Goal: Information Seeking & Learning: Find specific fact

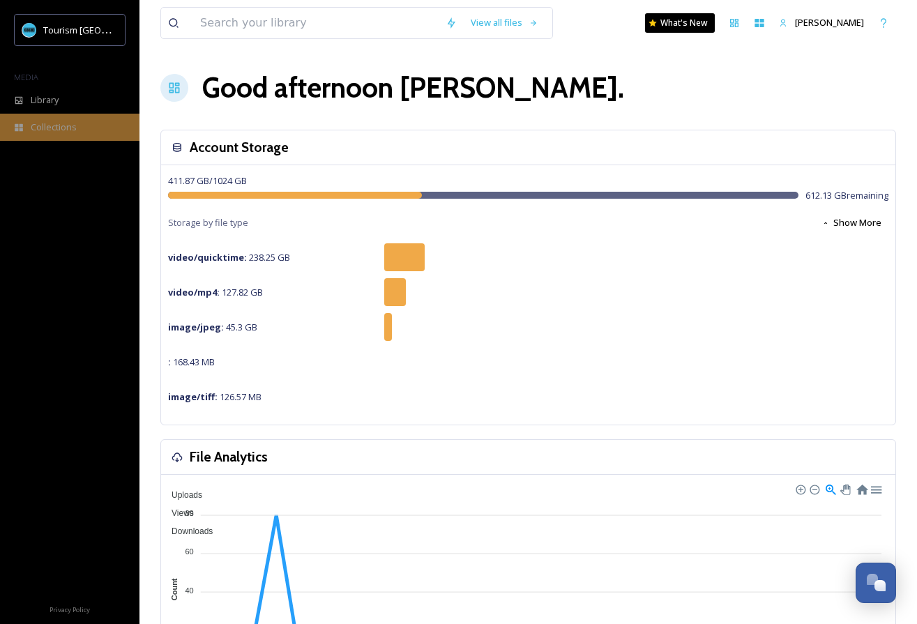
click at [68, 118] on div "Collections" at bounding box center [69, 127] width 139 height 27
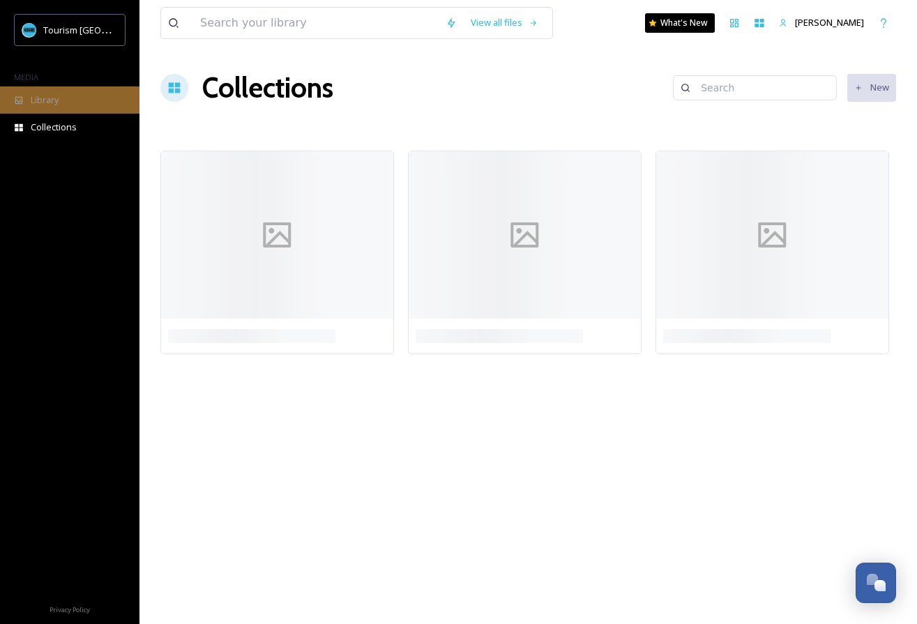
click at [68, 110] on div "Library" at bounding box center [69, 99] width 139 height 27
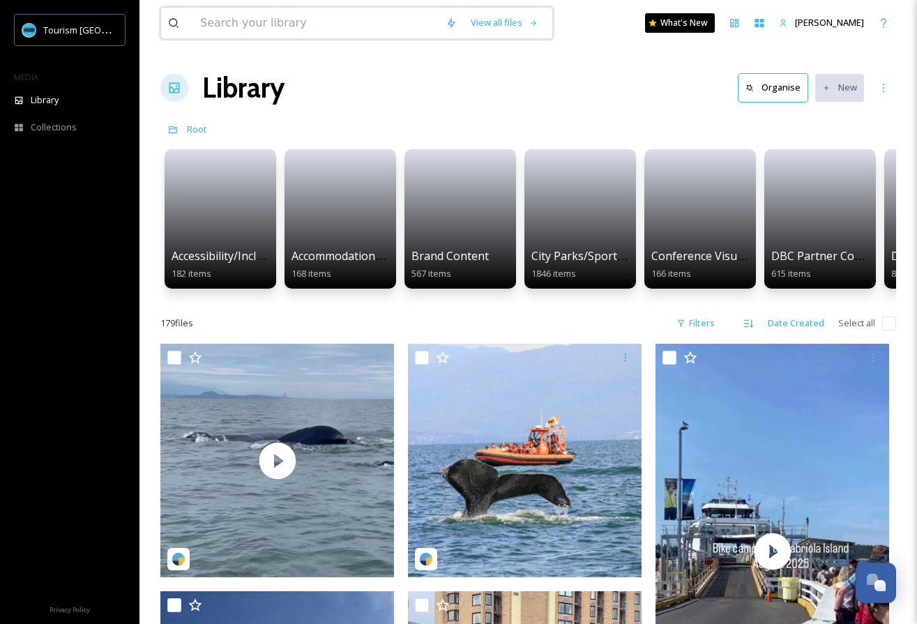
click at [289, 20] on input at bounding box center [315, 23] width 245 height 31
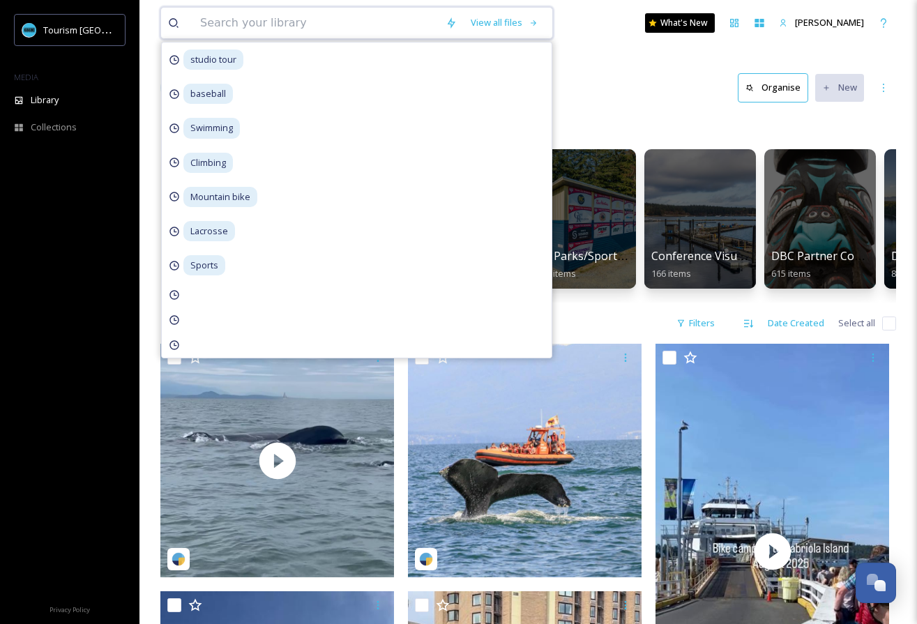
type input "a"
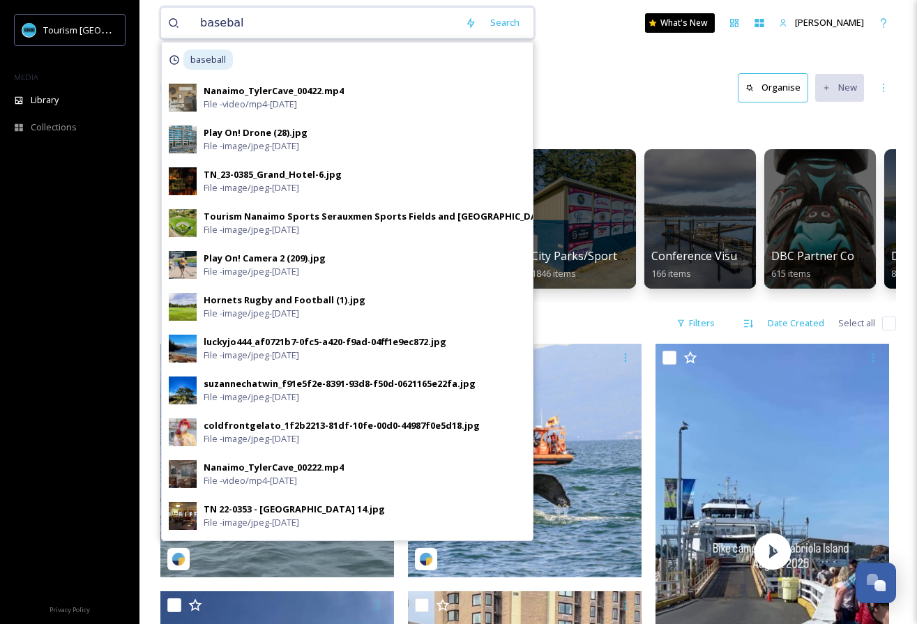
type input "baseball"
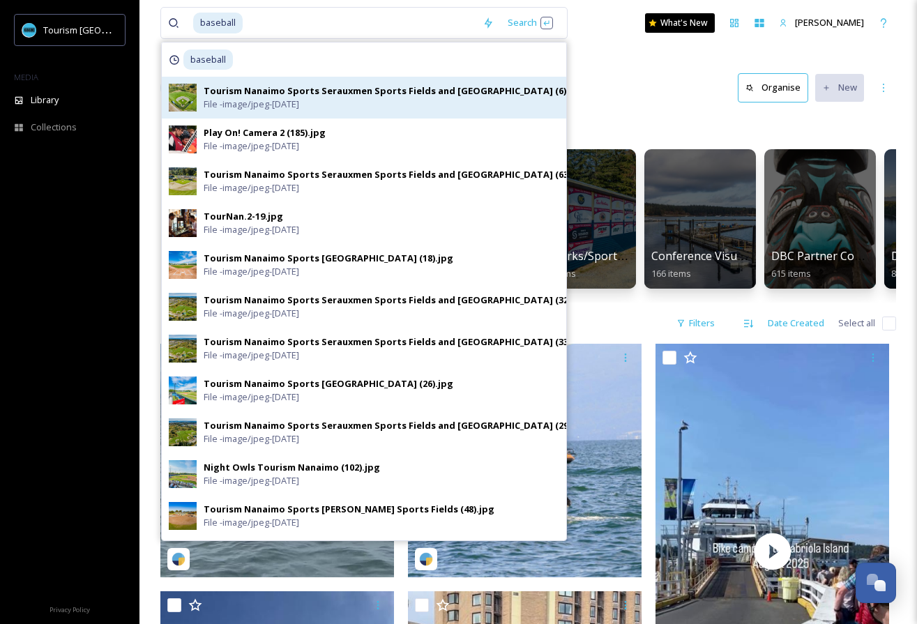
click at [484, 100] on div "Tourism Nanaimo Sports Serauxmen Sports Fields and [GEOGRAPHIC_DATA] (6).jpg Fi…" at bounding box center [381, 97] width 355 height 26
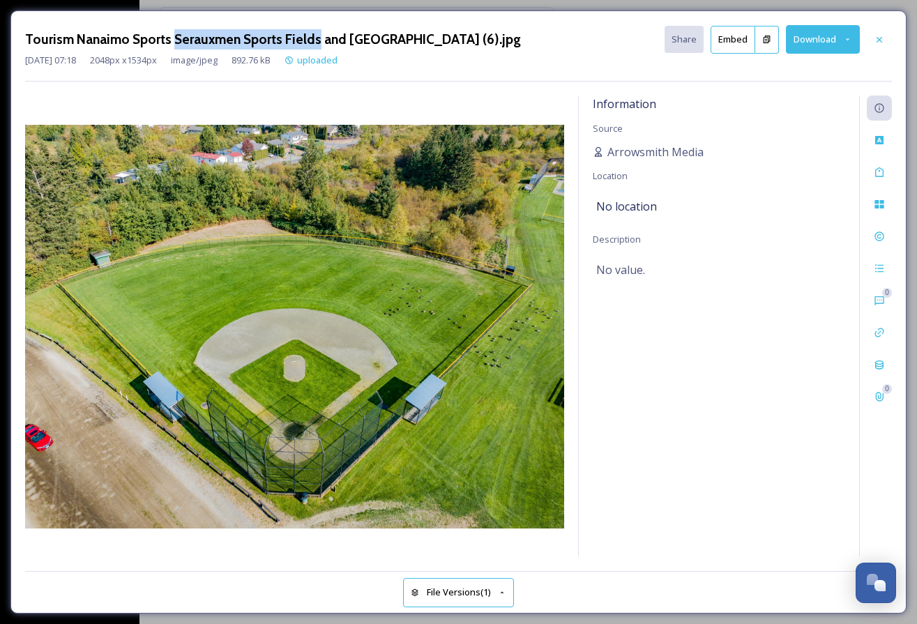
drag, startPoint x: 313, startPoint y: 33, endPoint x: 173, endPoint y: 45, distance: 140.6
click at [173, 45] on h3 "Tourism Nanaimo Sports Serauxmen Sports Fields and [GEOGRAPHIC_DATA] (6).jpg" at bounding box center [273, 39] width 496 height 20
copy h3 "Serauxmen Sports Fields"
click at [875, 29] on div at bounding box center [878, 39] width 25 height 25
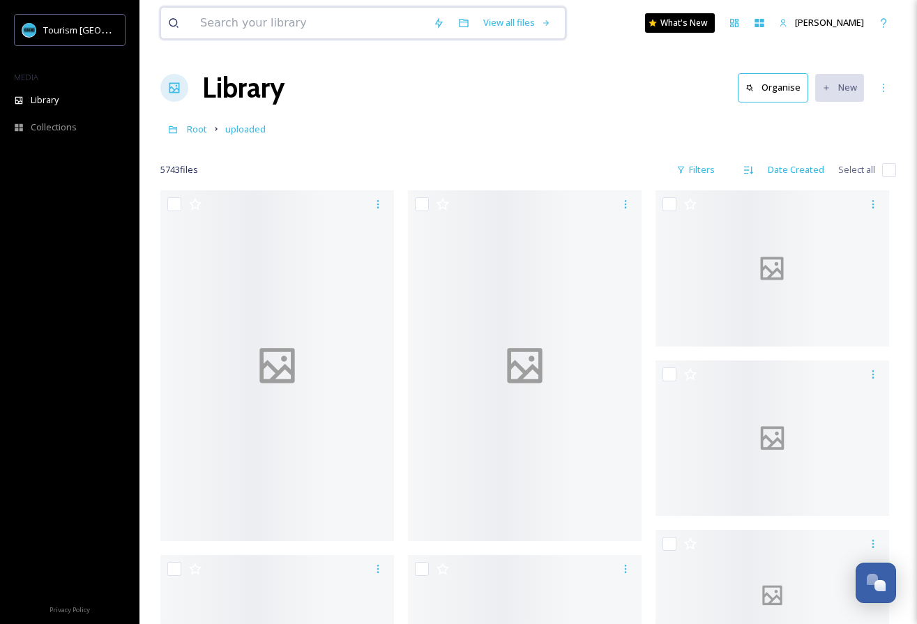
click at [310, 31] on input at bounding box center [309, 23] width 233 height 31
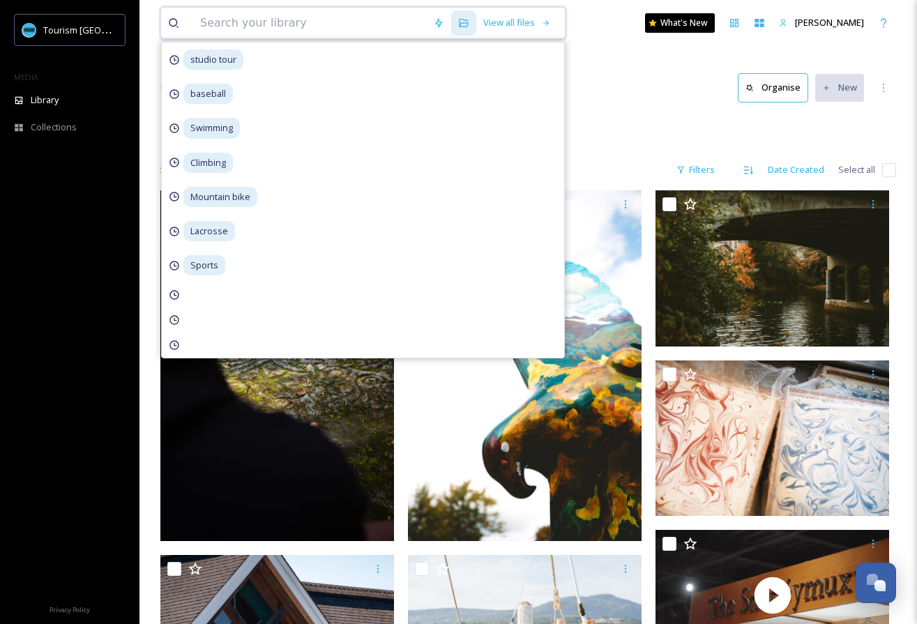
paste input "C9945.MP4"
type input "C9945.MP4"
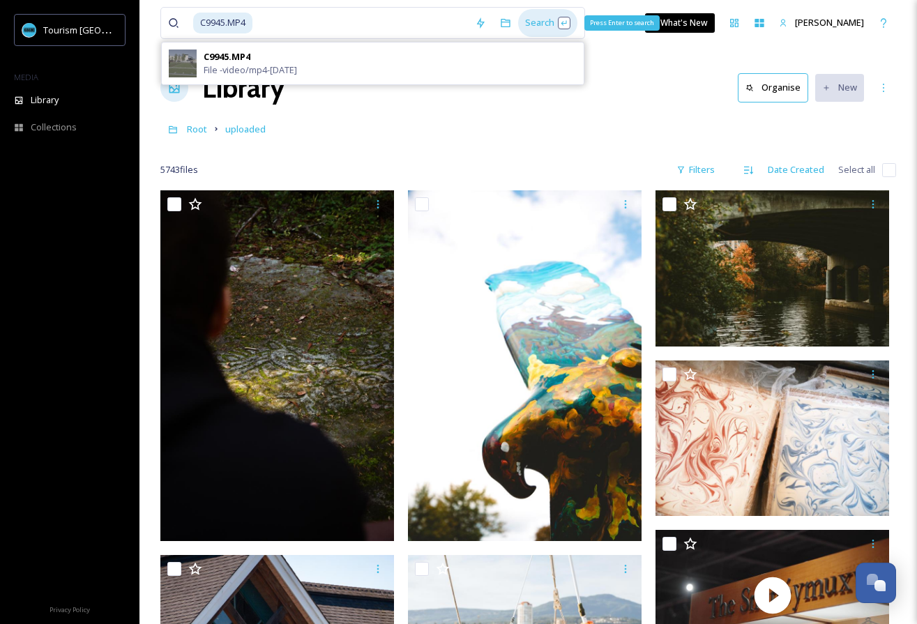
click at [551, 24] on div "Search Press Enter to search" at bounding box center [547, 22] width 59 height 27
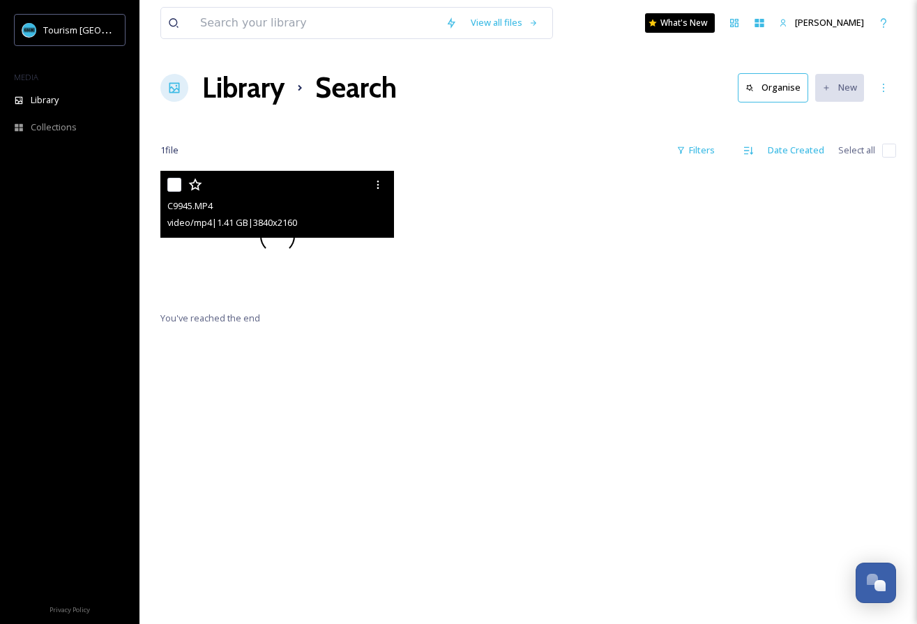
click at [275, 282] on div at bounding box center [276, 236] width 233 height 131
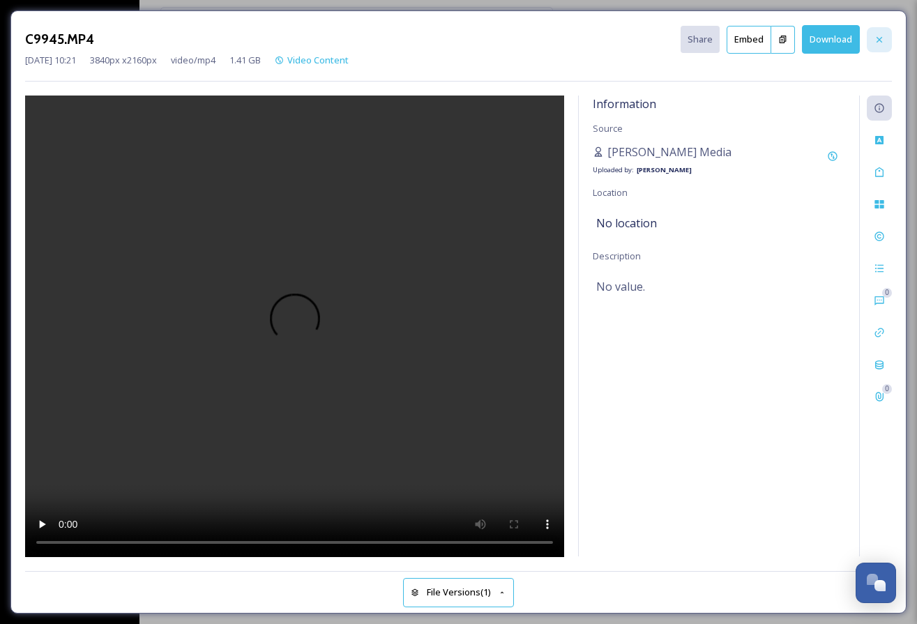
click at [883, 40] on icon at bounding box center [878, 39] width 11 height 11
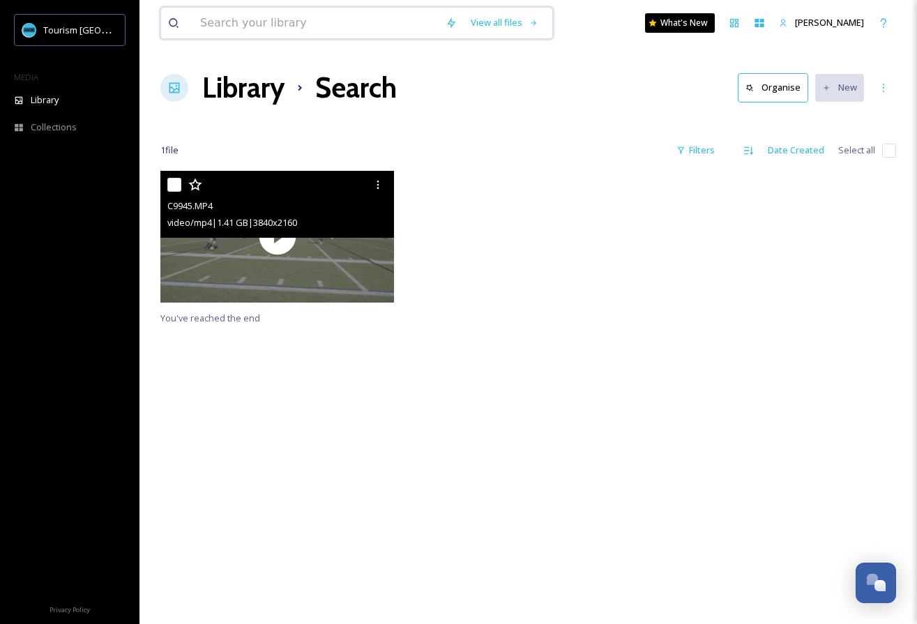
click at [366, 18] on input at bounding box center [315, 23] width 245 height 31
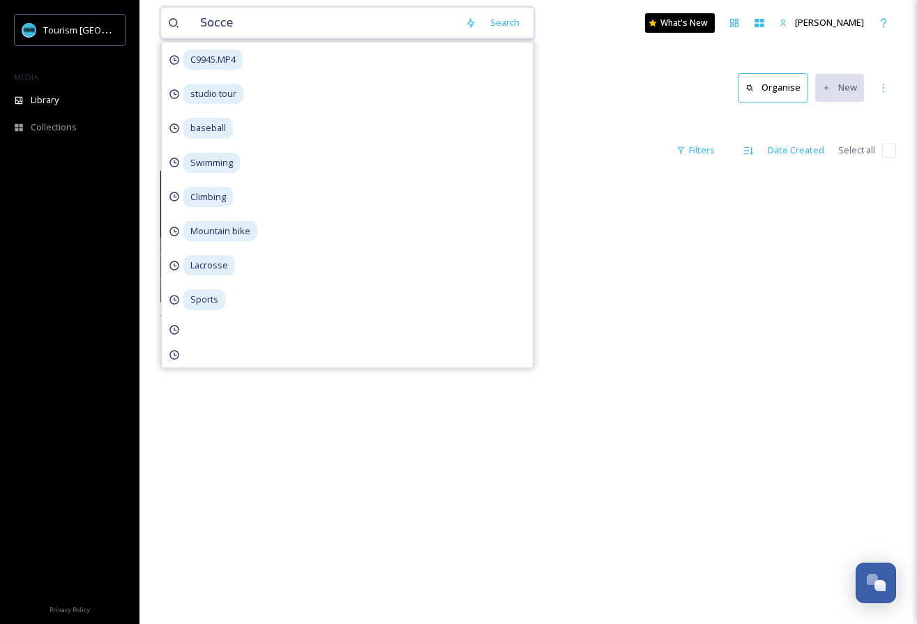
type input "Soccer"
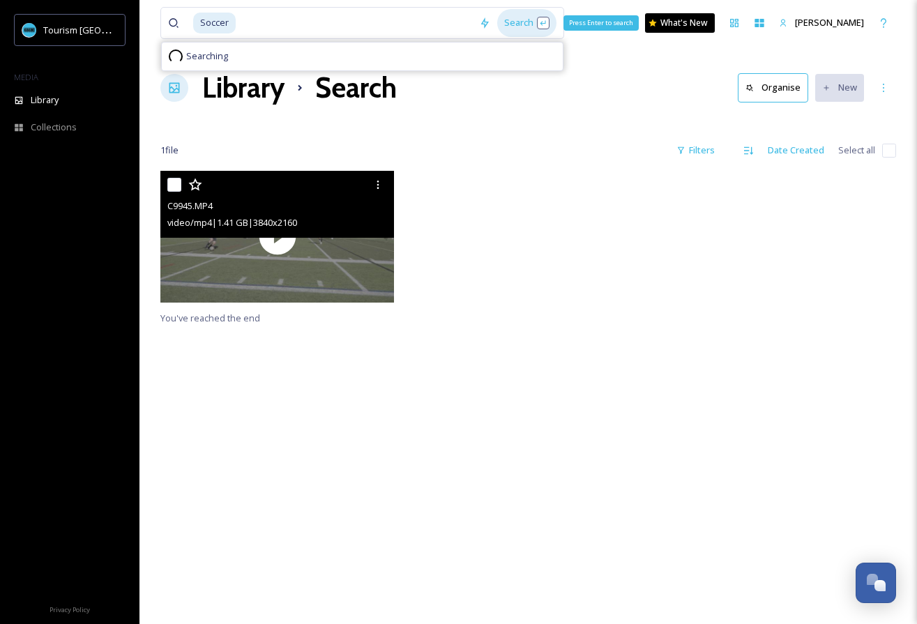
click at [542, 29] on div "Search Press Enter to search" at bounding box center [526, 22] width 59 height 27
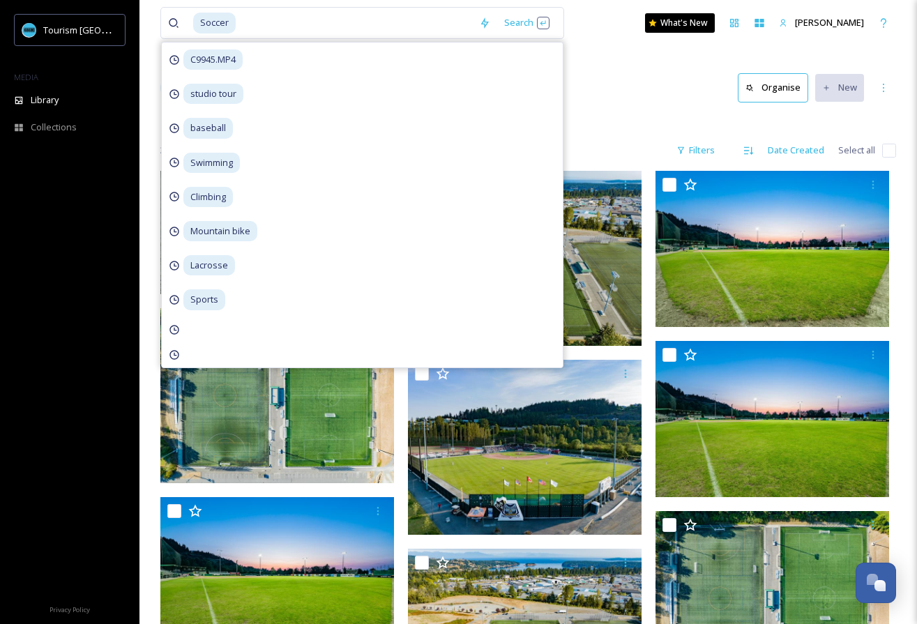
click at [686, 93] on div "Library Search Organise New" at bounding box center [527, 88] width 735 height 42
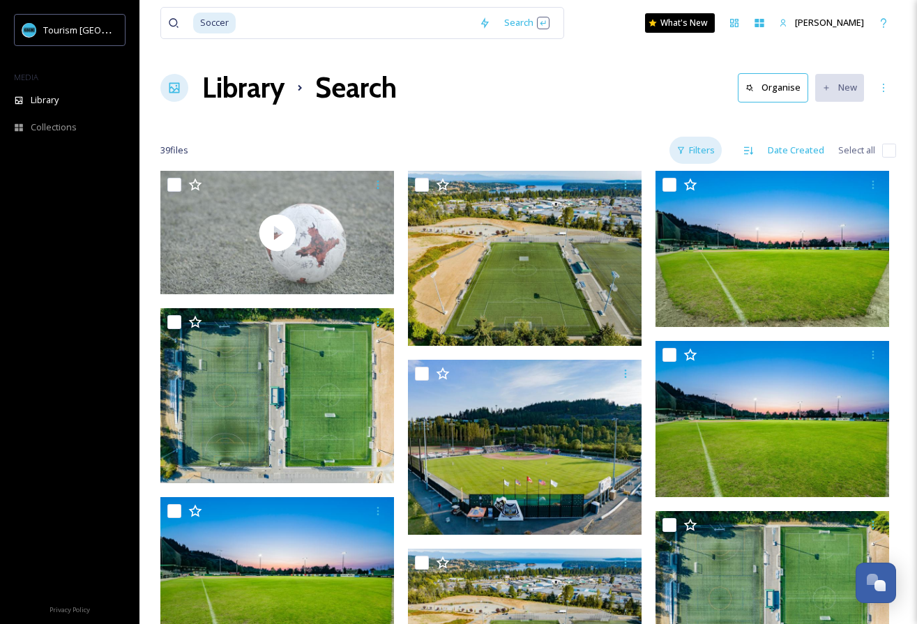
click at [705, 148] on div "Filters" at bounding box center [695, 150] width 52 height 27
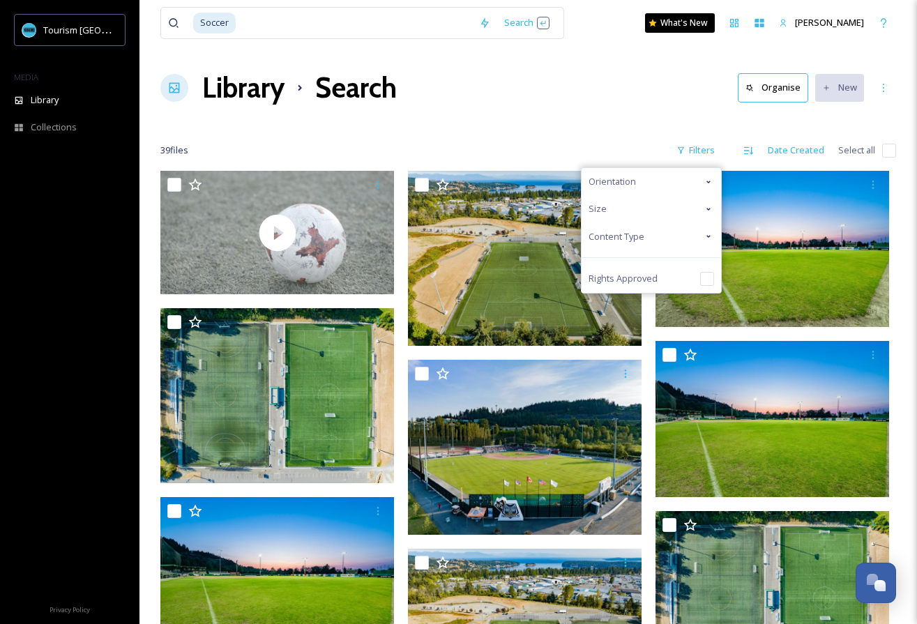
click at [669, 182] on div "Orientation" at bounding box center [650, 181] width 139 height 27
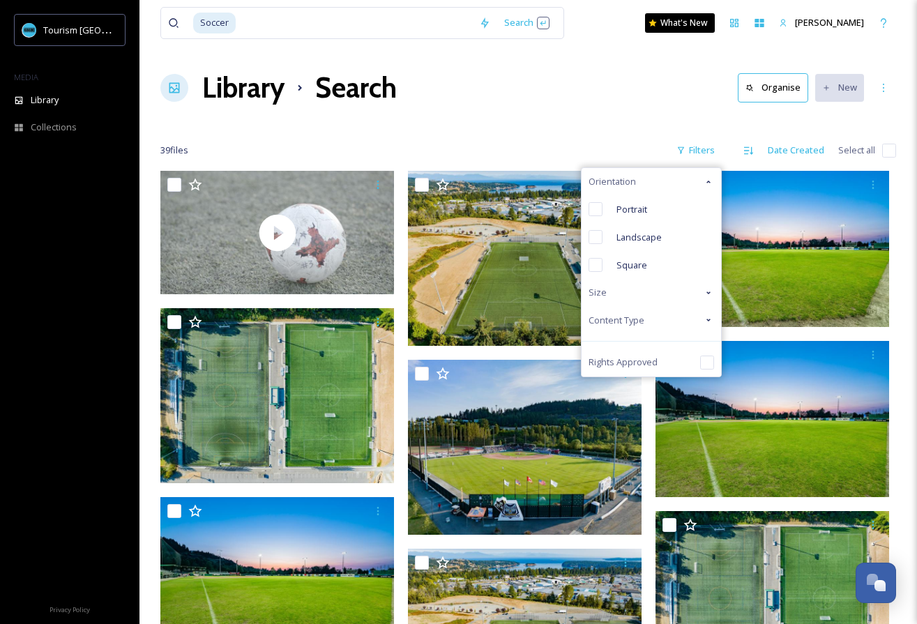
click at [670, 182] on div "Orientation" at bounding box center [650, 181] width 139 height 27
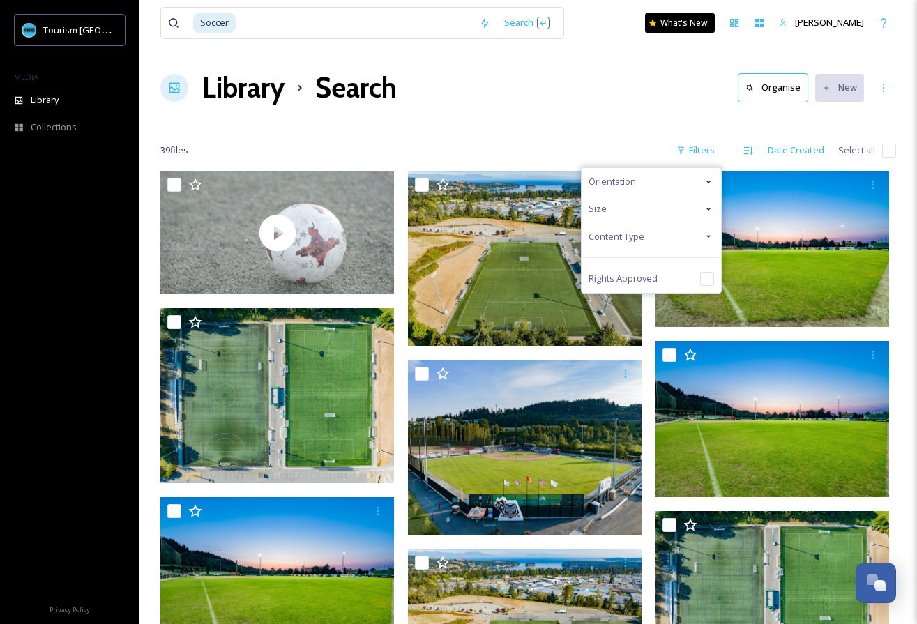
click at [656, 233] on div "Content Type" at bounding box center [650, 236] width 139 height 27
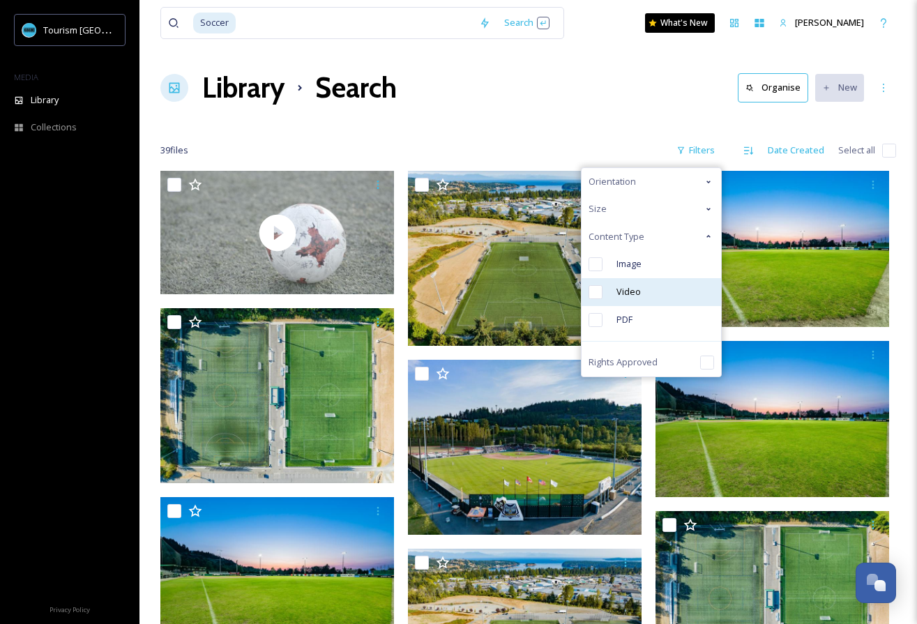
click at [595, 295] on input "checkbox" at bounding box center [595, 292] width 14 height 14
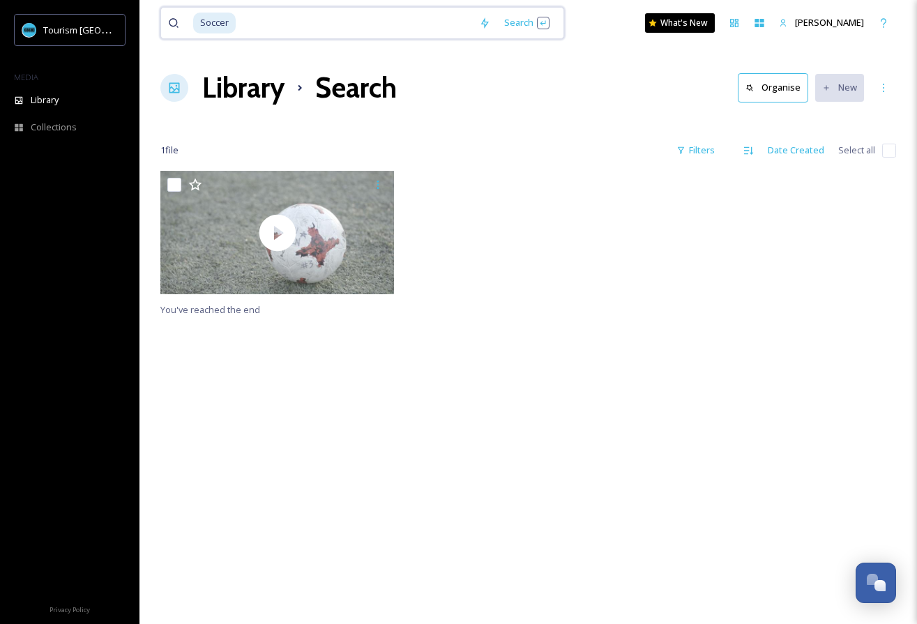
click at [316, 24] on input at bounding box center [354, 23] width 235 height 31
type input "S"
type input "Sports"
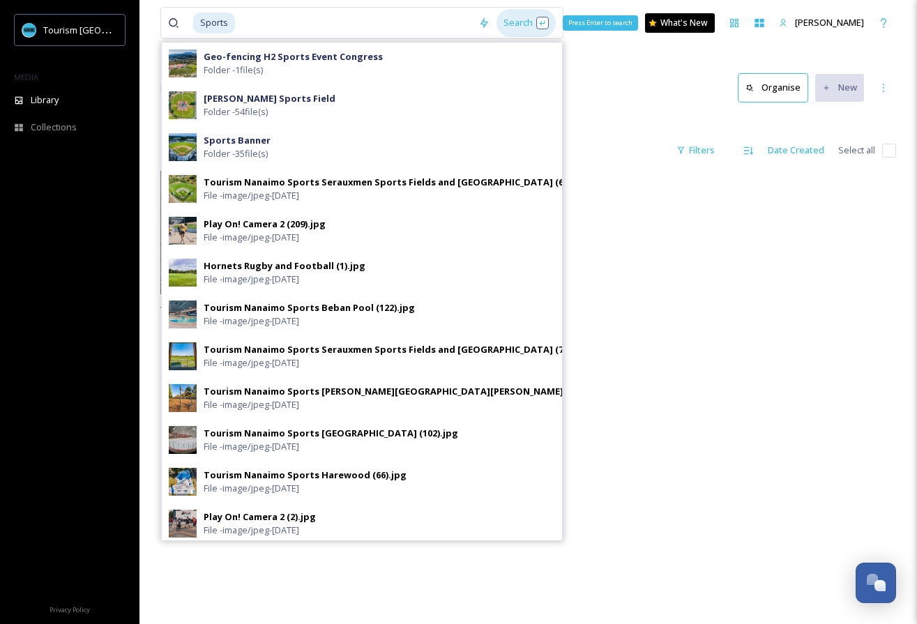
click at [551, 16] on div "Search Press Enter to search" at bounding box center [525, 22] width 59 height 27
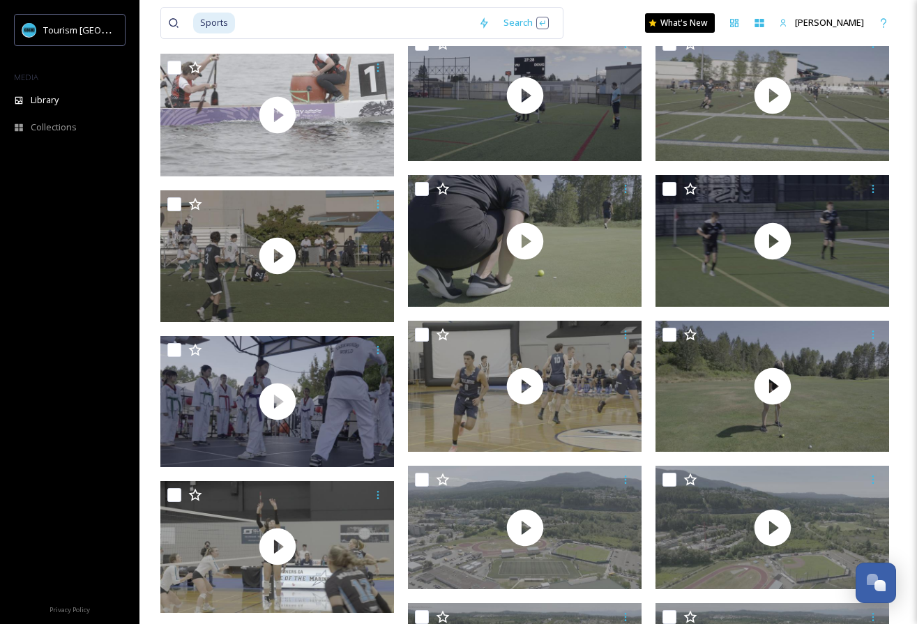
scroll to position [710, 0]
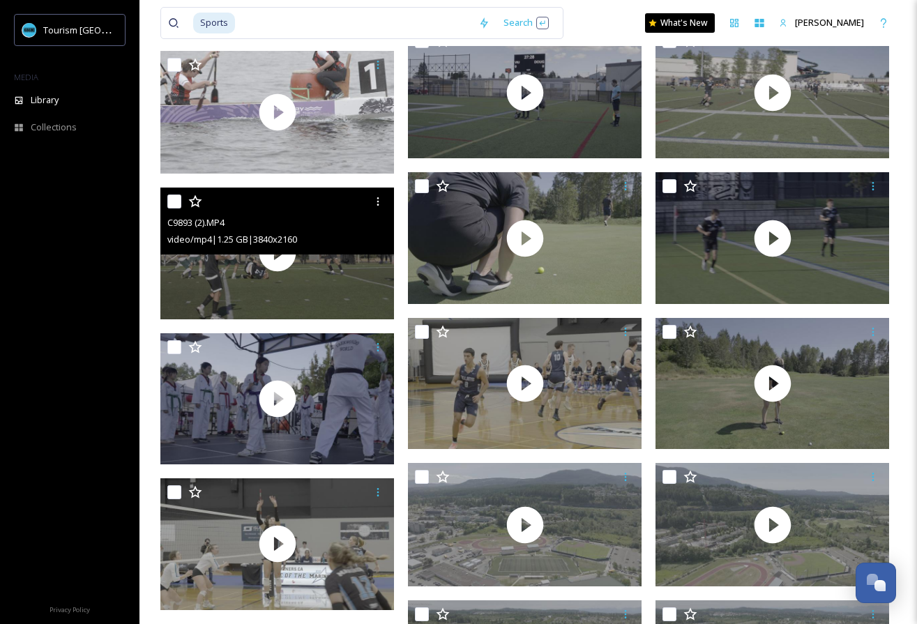
click at [330, 205] on div at bounding box center [278, 201] width 223 height 25
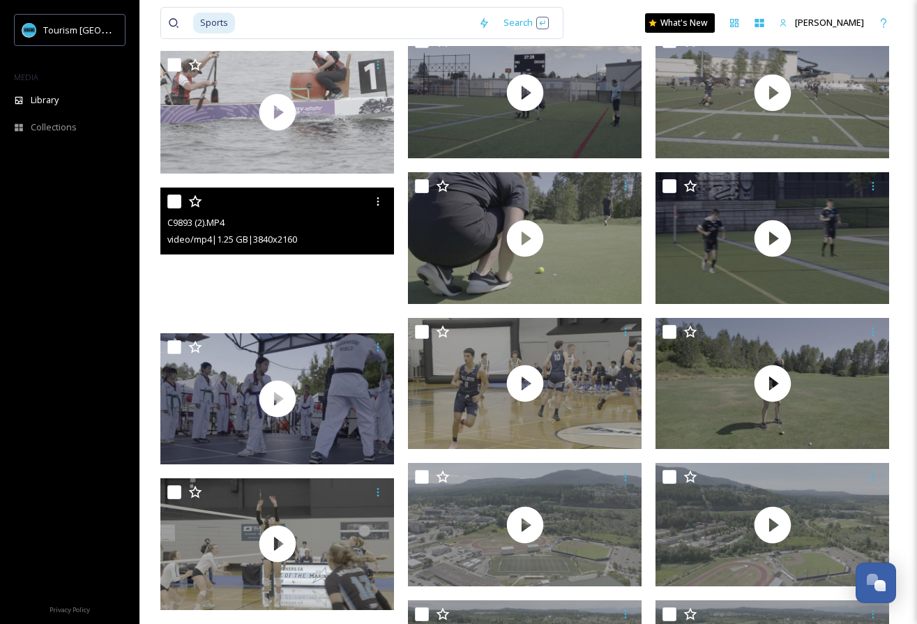
click at [328, 296] on video "C9893 (2).MP4" at bounding box center [276, 252] width 233 height 131
